Goal: Browse casually

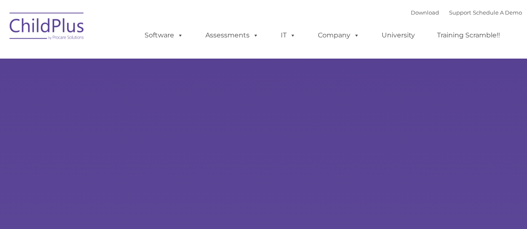
type input ""
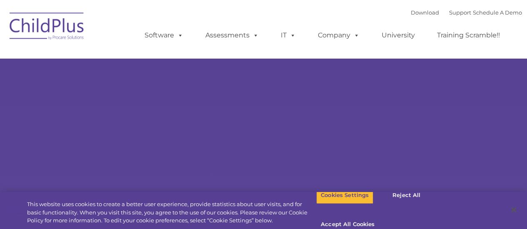
select select "MEDIUM"
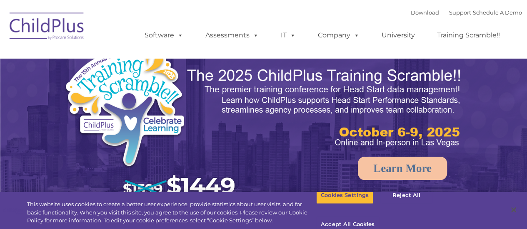
select select "MEDIUM"
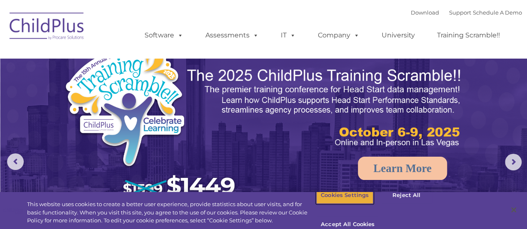
click at [332, 204] on button "Cookies Settings" at bounding box center [344, 195] width 57 height 17
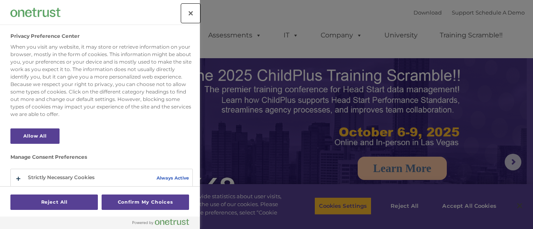
click at [187, 14] on button "Close" at bounding box center [191, 13] width 18 height 18
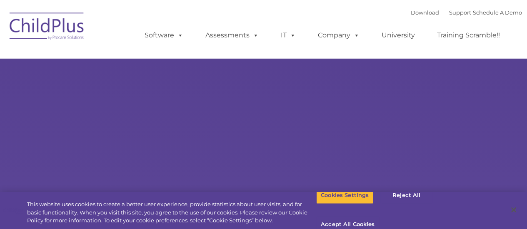
type input ""
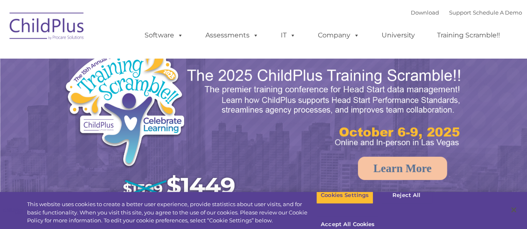
select select "MEDIUM"
